Goal: Transaction & Acquisition: Purchase product/service

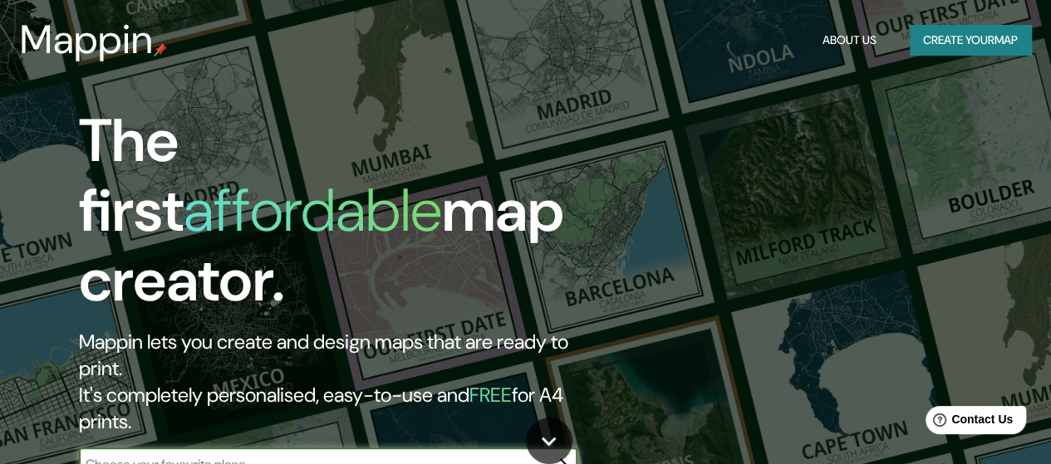
click at [955, 50] on button "Create your map" at bounding box center [970, 40] width 121 height 31
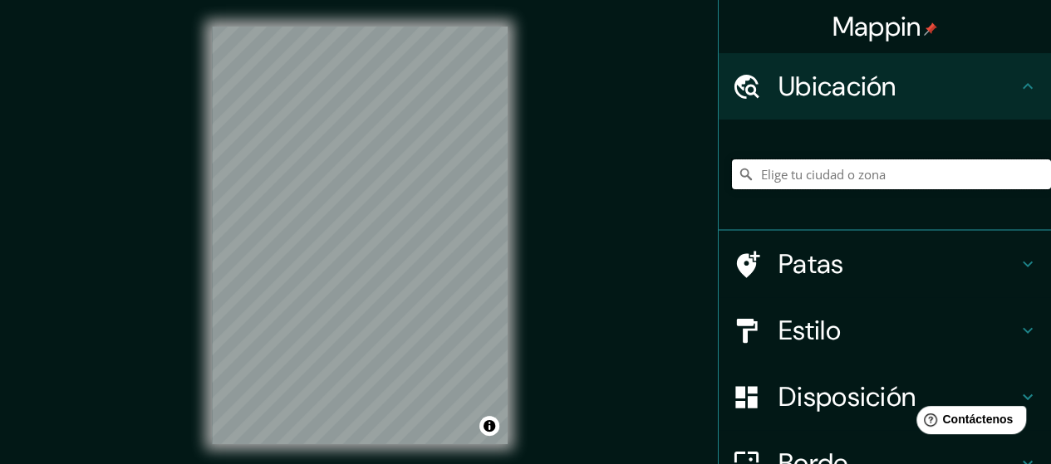
click at [868, 184] on input "Elige tu ciudad o zona" at bounding box center [891, 174] width 319 height 30
type input "m"
drag, startPoint x: 868, startPoint y: 184, endPoint x: 877, endPoint y: 205, distance: 22.7
click at [877, 205] on div "m" at bounding box center [891, 174] width 319 height 83
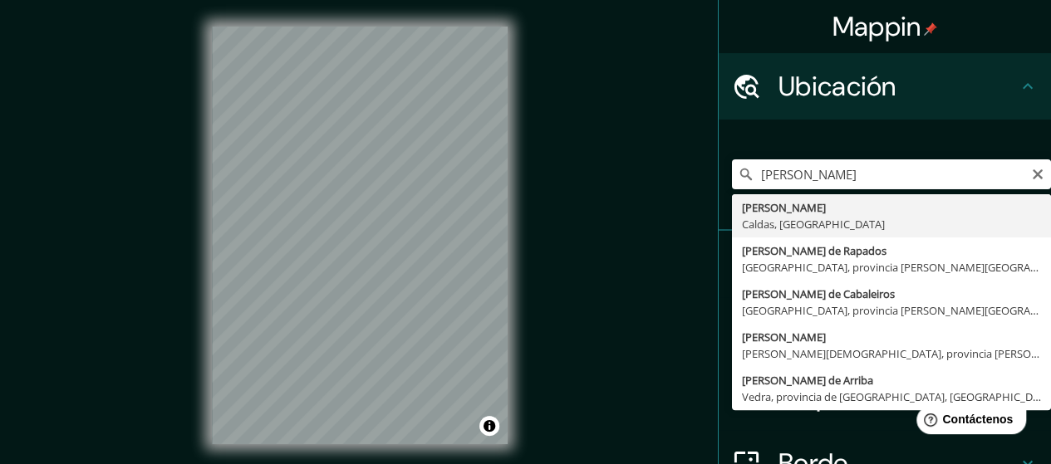
type input "Neira, [GEOGRAPHIC_DATA], [GEOGRAPHIC_DATA]"
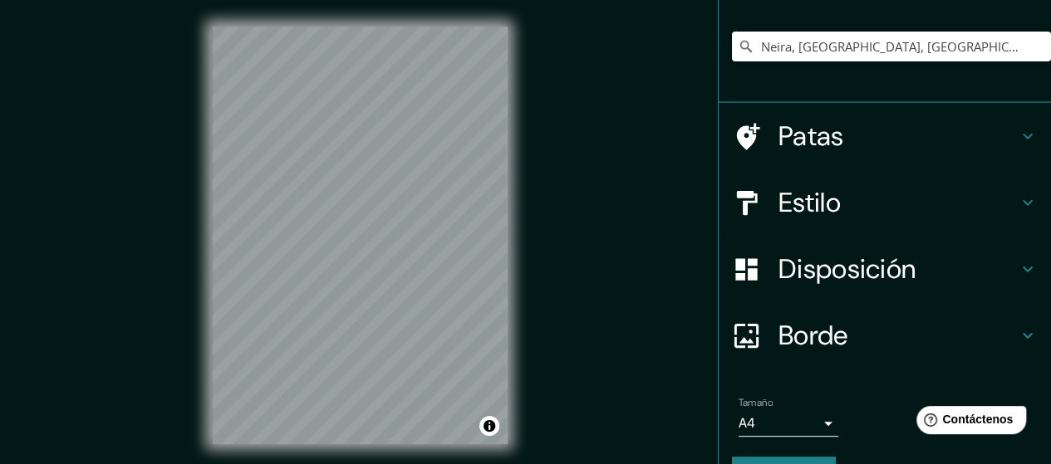
scroll to position [171, 0]
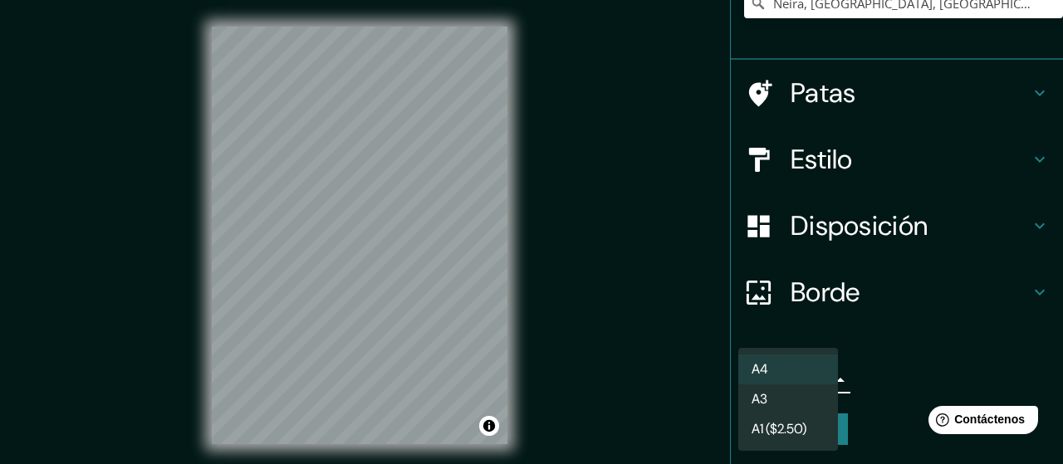
click at [792, 390] on body "Mappin Ubicación Neira, [GEOGRAPHIC_DATA], [GEOGRAPHIC_DATA] Patas Estilo Dispo…" at bounding box center [531, 232] width 1063 height 464
click at [793, 400] on li "A3" at bounding box center [788, 400] width 100 height 31
type input "a4"
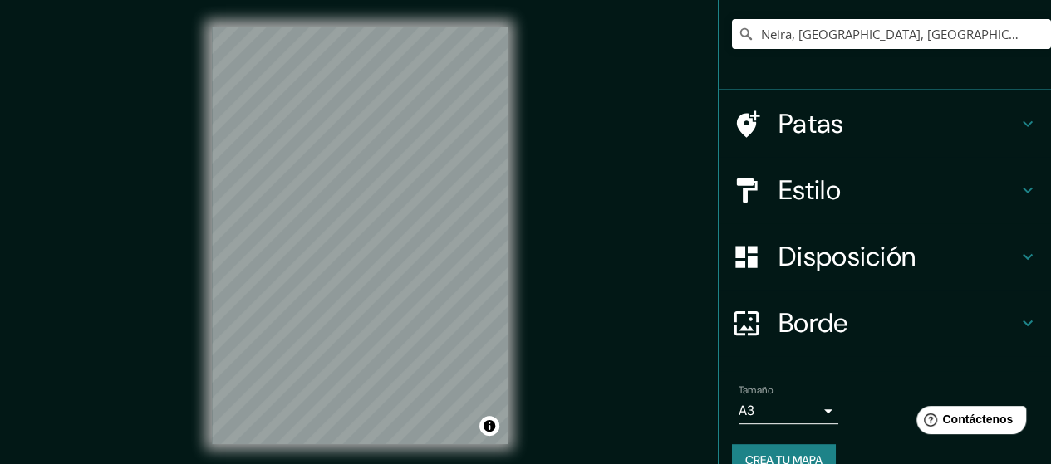
scroll to position [0, 0]
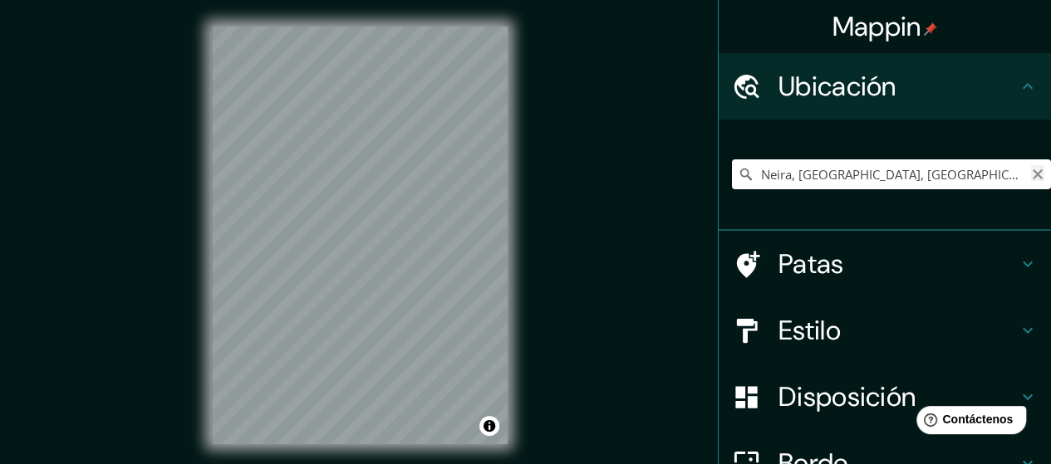
click at [1033, 175] on icon "Claro" at bounding box center [1038, 174] width 10 height 10
click at [926, 170] on input "Elige tu ciudad o zona" at bounding box center [891, 174] width 319 height 30
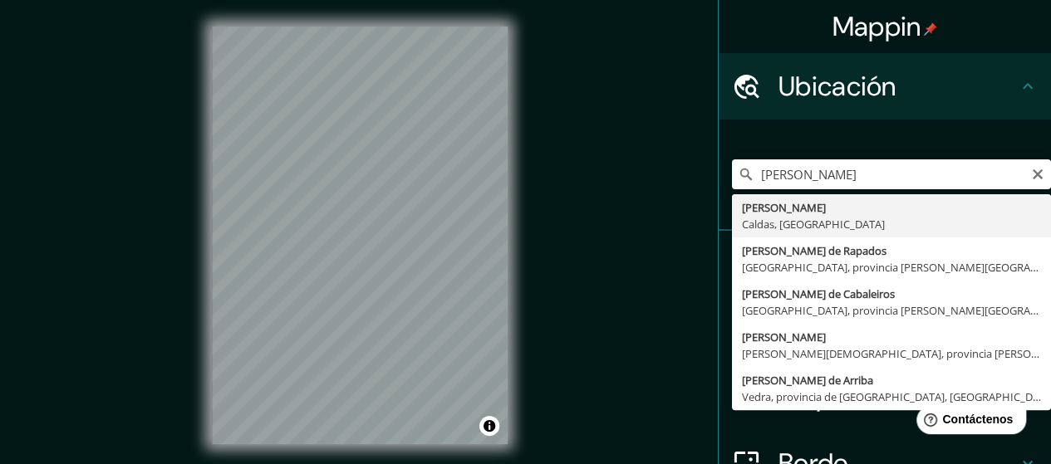
type input "Neira, [GEOGRAPHIC_DATA], [GEOGRAPHIC_DATA]"
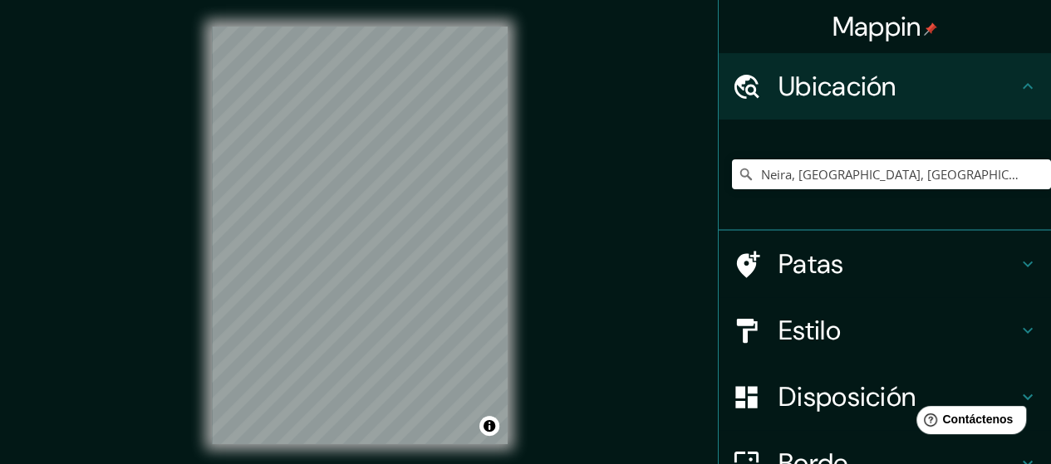
click at [814, 268] on font "Patas" at bounding box center [811, 264] width 66 height 35
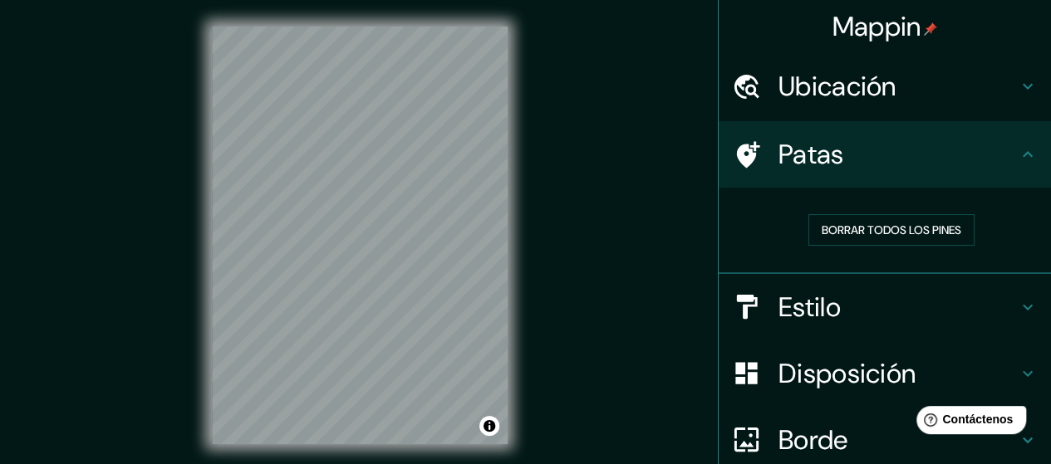
click at [942, 178] on div "Patas" at bounding box center [885, 154] width 332 height 66
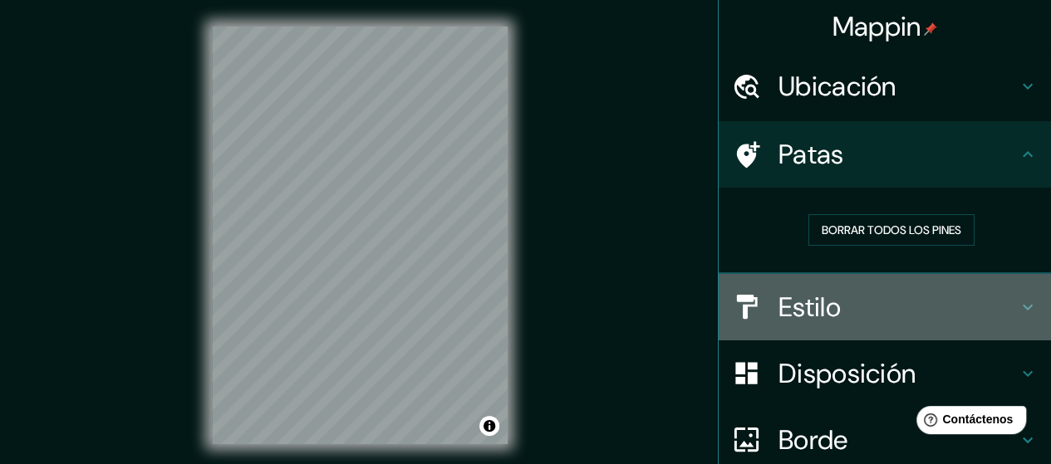
click at [851, 309] on h4 "Estilo" at bounding box center [897, 307] width 239 height 33
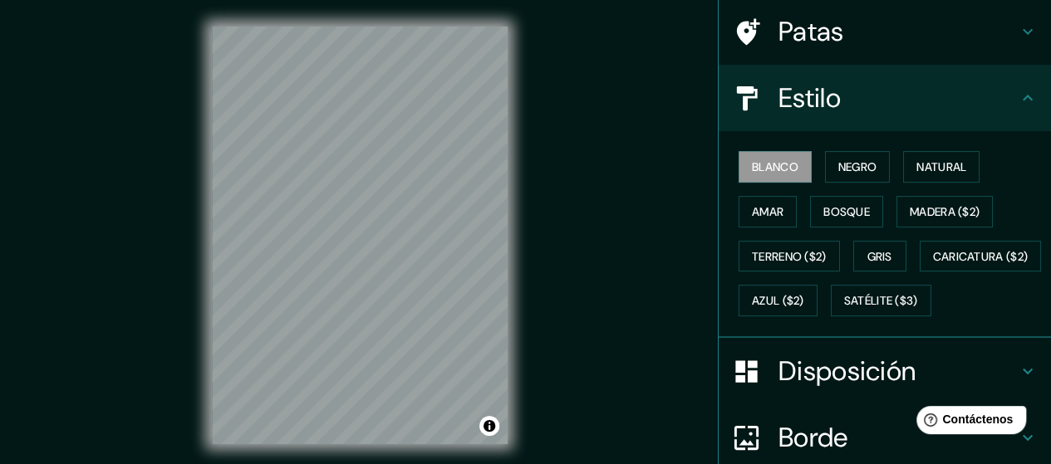
scroll to position [110, 0]
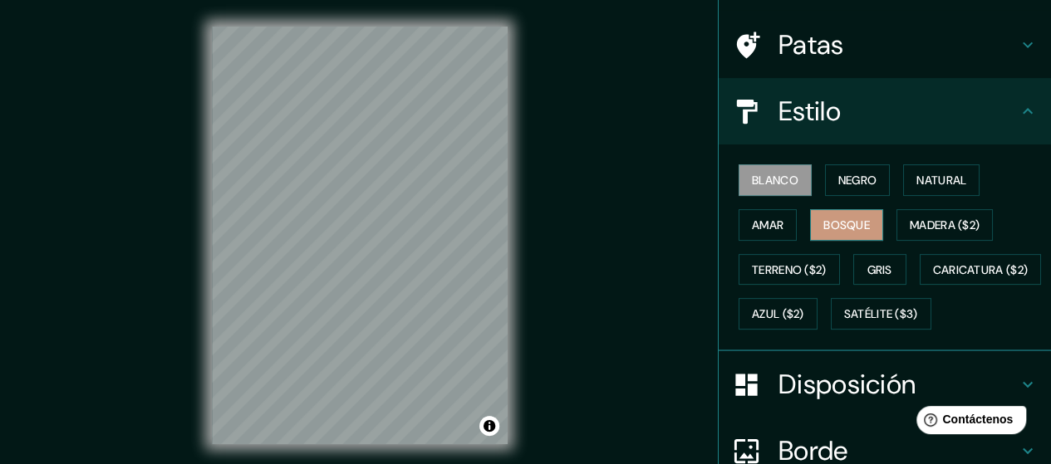
click at [831, 218] on font "Bosque" at bounding box center [846, 225] width 47 height 15
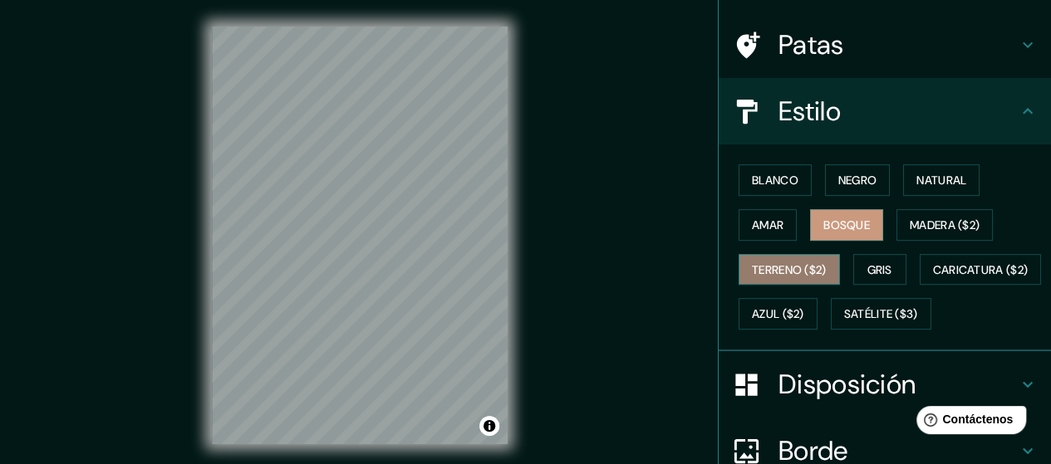
click at [807, 277] on font "Terreno ($2)" at bounding box center [789, 270] width 75 height 22
